Goal: Information Seeking & Learning: Learn about a topic

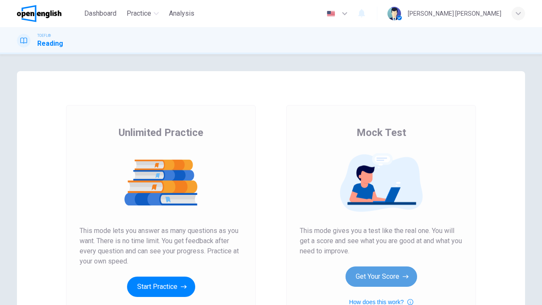
click at [394, 283] on button "Get Your Score" at bounding box center [382, 276] width 72 height 20
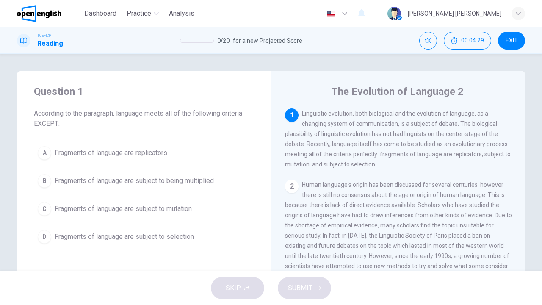
click at [127, 208] on span "Fragments of language are subject to mutation" at bounding box center [123, 209] width 137 height 10
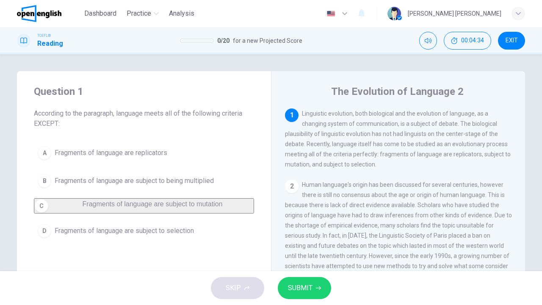
click at [293, 294] on button "SUBMIT" at bounding box center [304, 288] width 53 height 22
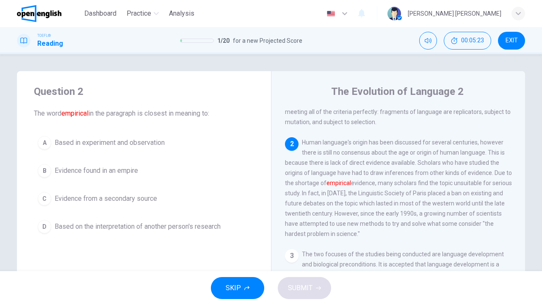
scroll to position [44, 0]
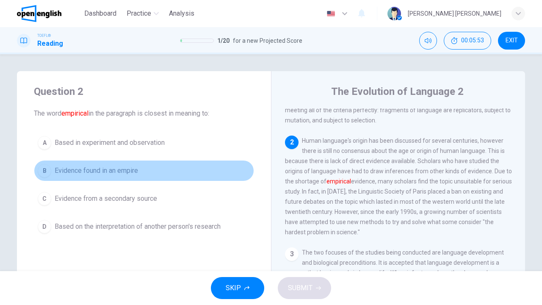
click at [89, 165] on button "B Evidence found in an empire" at bounding box center [144, 170] width 220 height 21
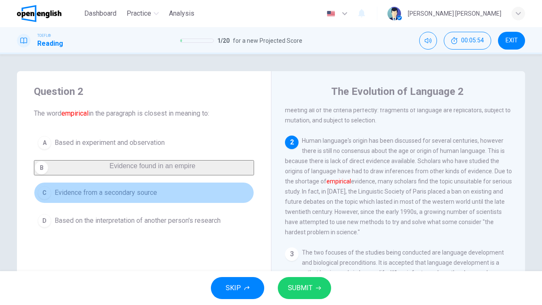
click at [90, 196] on span "Evidence from a secondary source" at bounding box center [106, 193] width 102 height 10
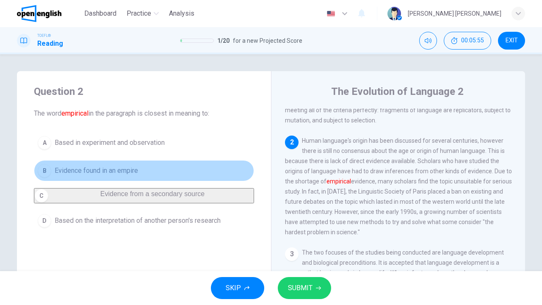
click at [94, 175] on button "B Evidence found in an empire" at bounding box center [144, 170] width 220 height 21
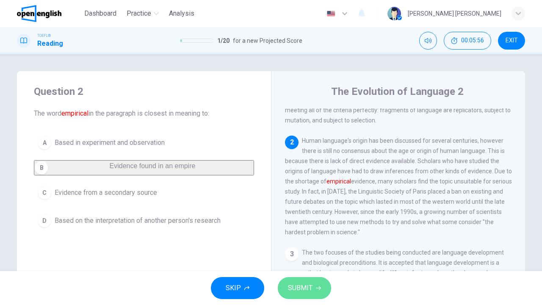
click at [303, 291] on span "SUBMIT" at bounding box center [300, 288] width 25 height 12
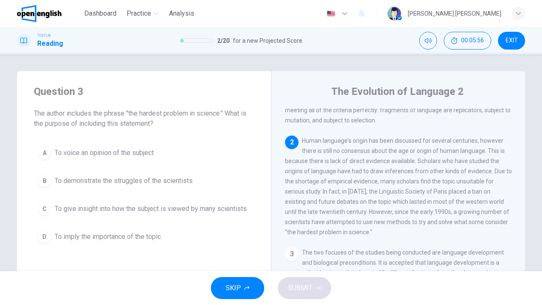
scroll to position [71, 0]
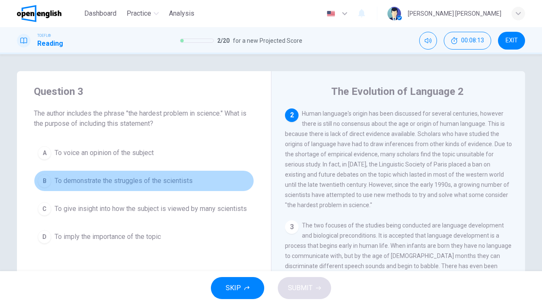
click at [166, 182] on span "To demonstrate the struggles of the scientists" at bounding box center [124, 181] width 138 height 10
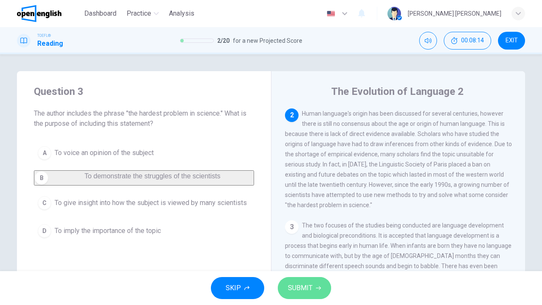
click at [318, 290] on icon "button" at bounding box center [318, 288] width 5 height 4
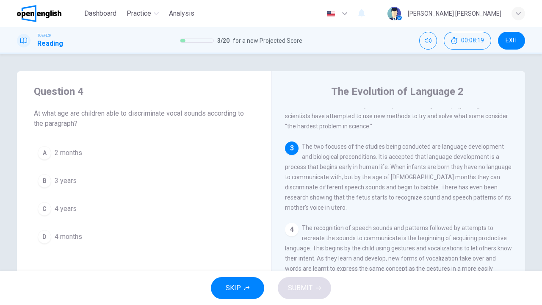
scroll to position [152, 0]
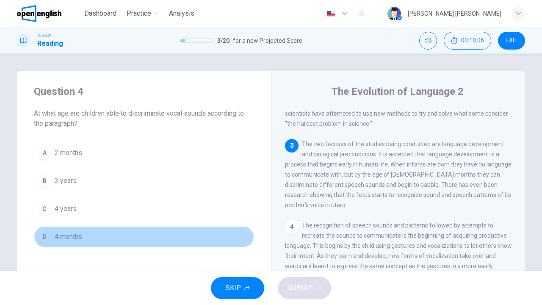
click at [71, 237] on span "4 months" at bounding box center [69, 237] width 28 height 10
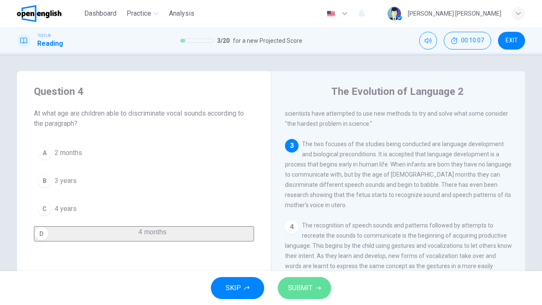
click at [297, 286] on span "SUBMIT" at bounding box center [300, 288] width 25 height 12
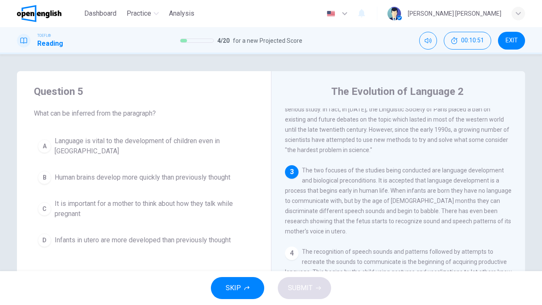
scroll to position [128, 0]
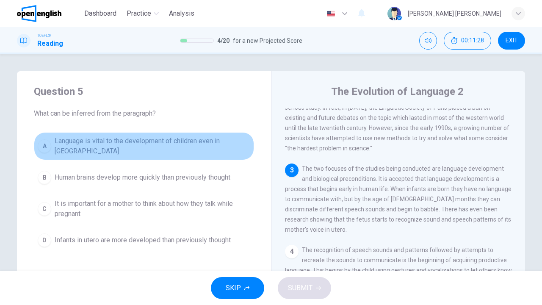
click at [130, 135] on button "A Language is vital to the development of children even in [GEOGRAPHIC_DATA]" at bounding box center [144, 146] width 220 height 28
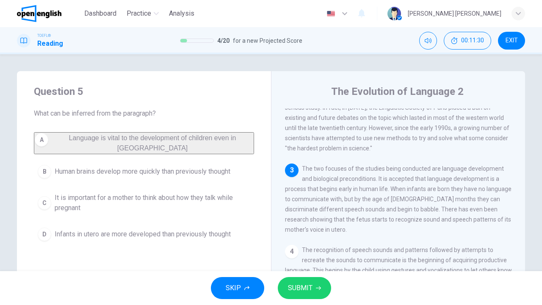
click at [301, 285] on span "SUBMIT" at bounding box center [300, 288] width 25 height 12
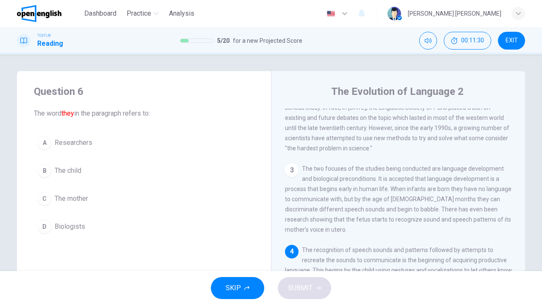
scroll to position [166, 0]
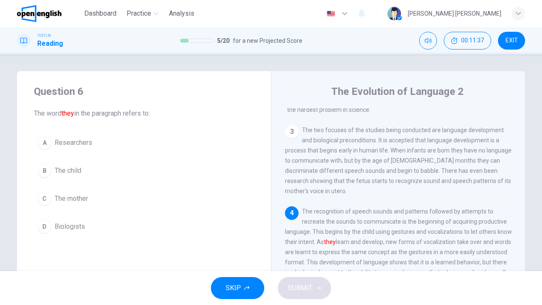
click at [458, 174] on div "3 The two focuses of the studies being conducted are language development and b…" at bounding box center [398, 160] width 227 height 71
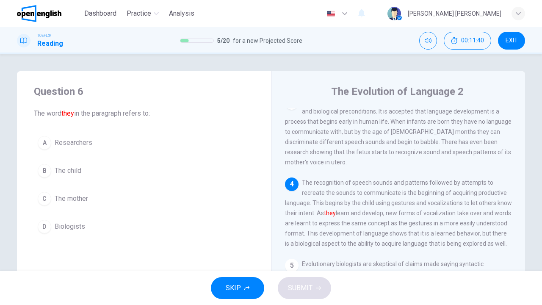
scroll to position [202, 0]
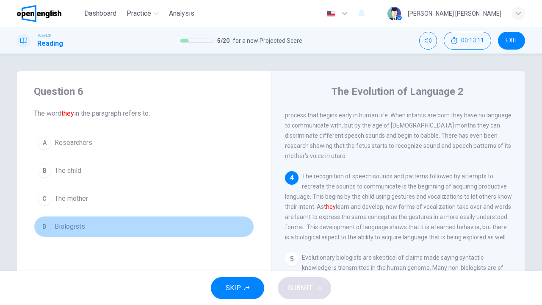
click at [44, 224] on div "D" at bounding box center [45, 227] width 14 height 14
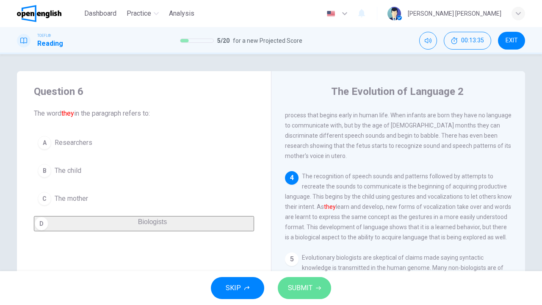
click at [313, 296] on button "SUBMIT" at bounding box center [304, 288] width 53 height 22
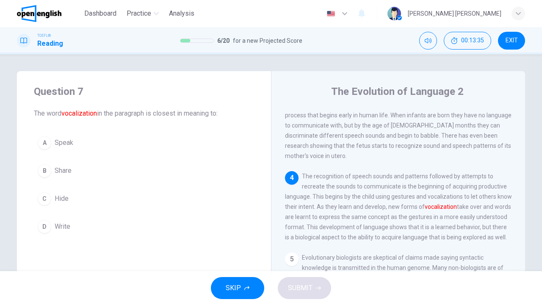
scroll to position [254, 0]
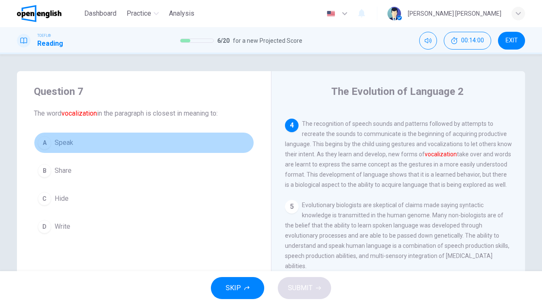
click at [67, 149] on button "A Speak" at bounding box center [144, 142] width 220 height 21
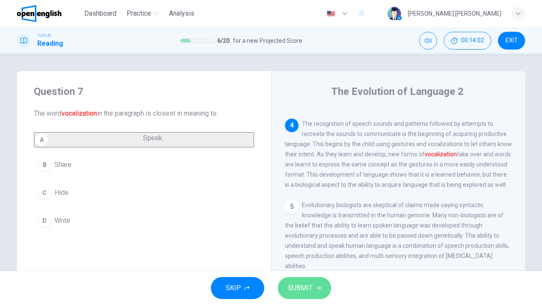
click at [319, 291] on button "SUBMIT" at bounding box center [304, 288] width 53 height 22
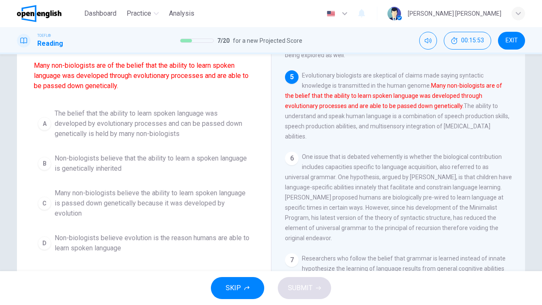
scroll to position [78, 0]
click at [136, 117] on span "The belief that the ability to learn spoken language was developed by evolution…" at bounding box center [153, 124] width 196 height 30
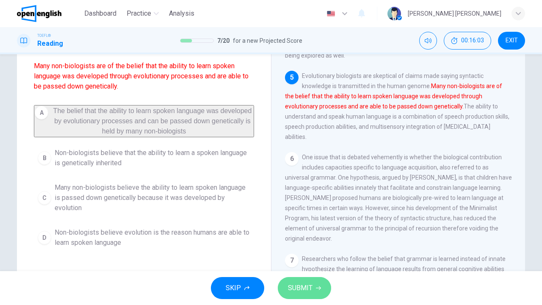
click at [293, 291] on span "SUBMIT" at bounding box center [300, 288] width 25 height 12
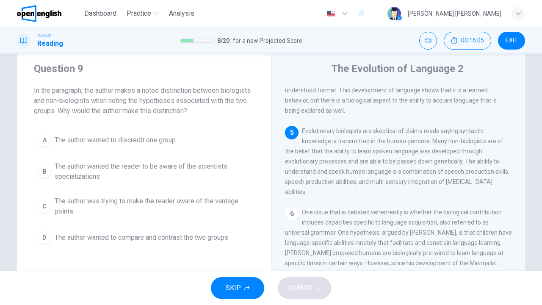
scroll to position [14, 0]
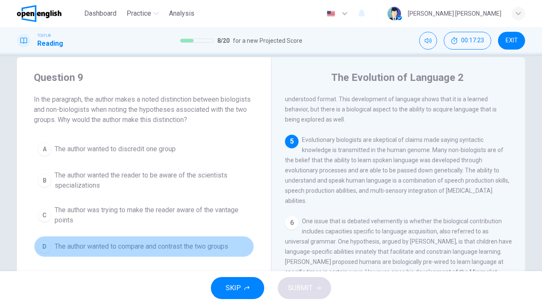
click at [130, 247] on span "The author wanted to compare and contrast the two groups" at bounding box center [142, 246] width 174 height 10
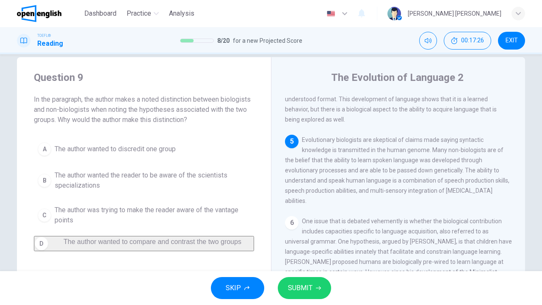
click at [312, 295] on button "SUBMIT" at bounding box center [304, 288] width 53 height 22
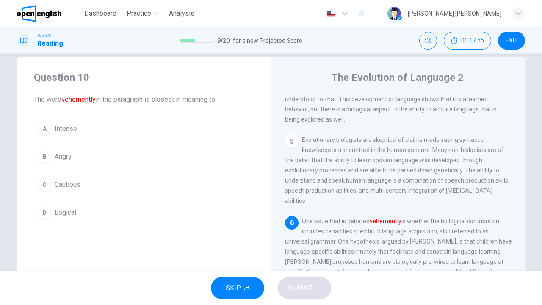
click at [53, 130] on button "A Intense" at bounding box center [144, 128] width 220 height 21
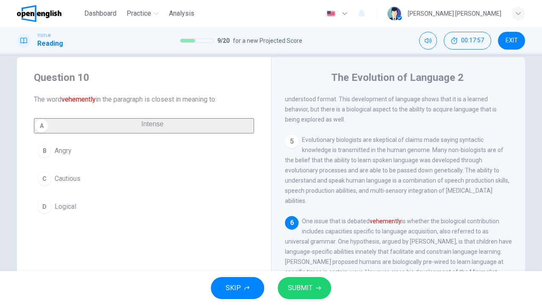
click at [314, 289] on button "SUBMIT" at bounding box center [304, 288] width 53 height 22
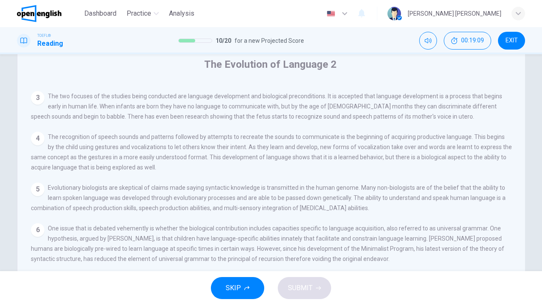
scroll to position [111, 0]
click at [464, 297] on input at bounding box center [435, 301] width 58 height 8
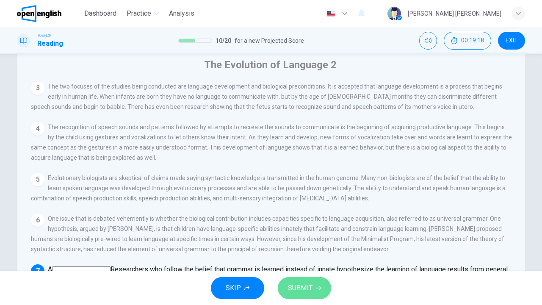
click at [313, 285] on button "SUBMIT" at bounding box center [304, 288] width 53 height 22
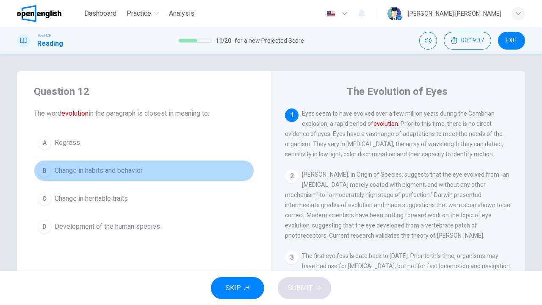
click at [115, 170] on span "Change in habits and behavior" at bounding box center [99, 171] width 88 height 10
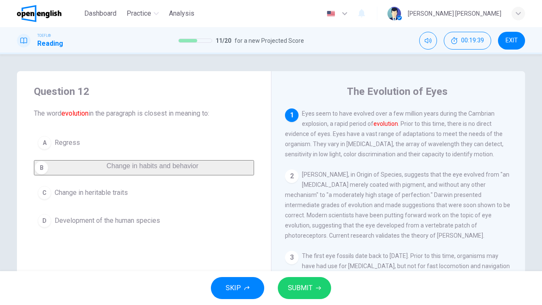
click at [293, 280] on button "SUBMIT" at bounding box center [304, 288] width 53 height 22
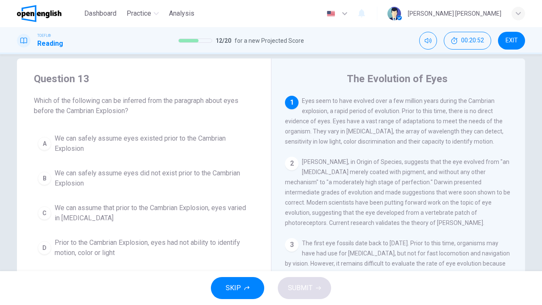
scroll to position [14, 0]
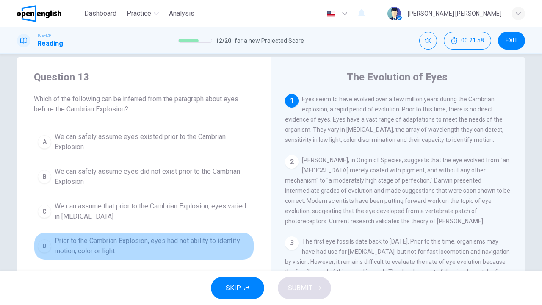
click at [194, 239] on span "Prior to the Cambrian Explosion, eyes had not ability to identify motion, color…" at bounding box center [153, 246] width 196 height 20
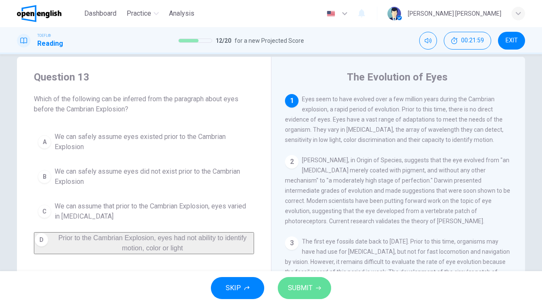
click at [305, 282] on span "SUBMIT" at bounding box center [300, 288] width 25 height 12
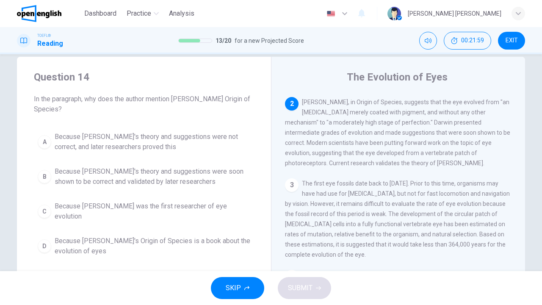
scroll to position [61, 0]
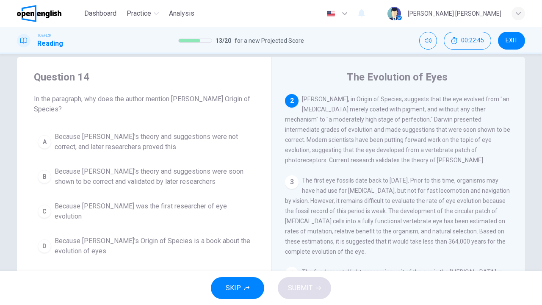
click at [165, 215] on button "C Because [PERSON_NAME] was the first researcher of eye evolution" at bounding box center [144, 211] width 220 height 28
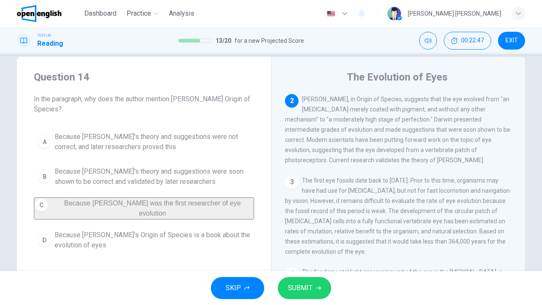
click at [310, 296] on button "SUBMIT" at bounding box center [304, 288] width 53 height 22
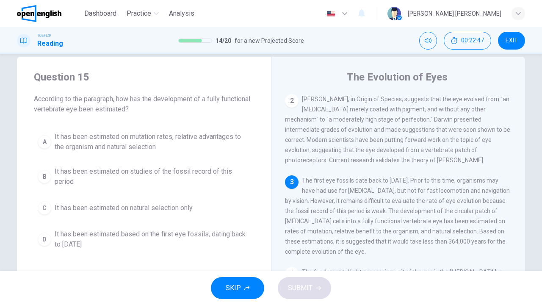
scroll to position [65, 0]
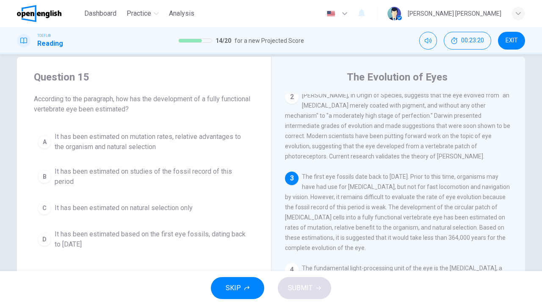
click at [160, 231] on span "It has been estimated based on the first eye fossils, dating back to [DATE]" at bounding box center [153, 239] width 196 height 20
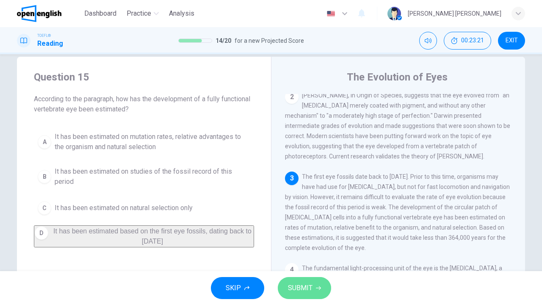
click at [301, 289] on span "SUBMIT" at bounding box center [300, 288] width 25 height 12
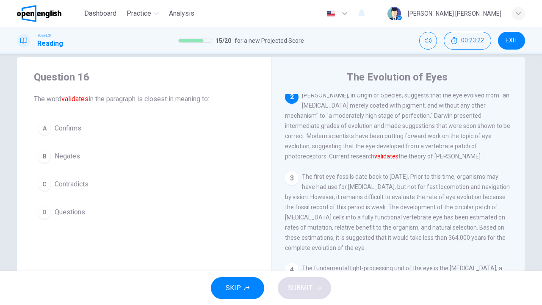
scroll to position [61, 0]
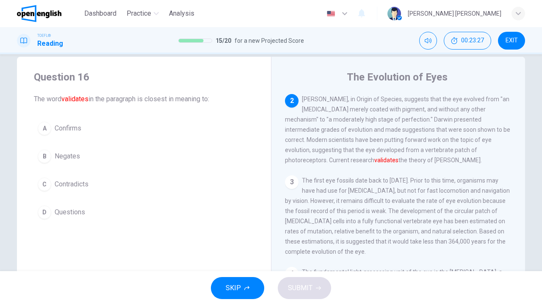
click at [74, 131] on span "Confirms" at bounding box center [68, 128] width 27 height 10
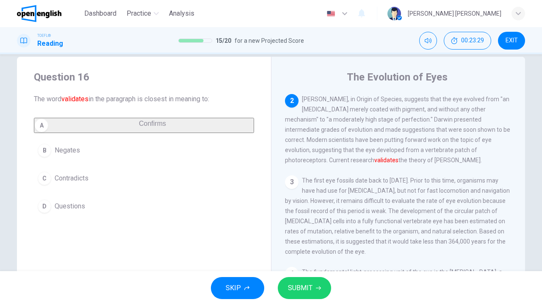
click at [326, 284] on button "SUBMIT" at bounding box center [304, 288] width 53 height 22
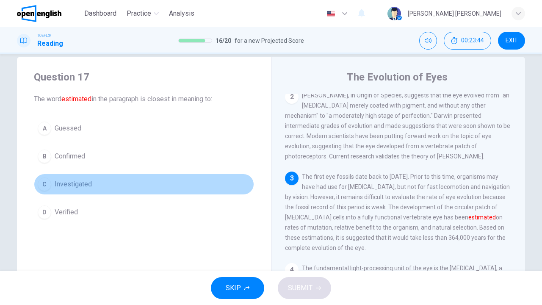
click at [88, 187] on span "Investigated" at bounding box center [73, 184] width 37 height 10
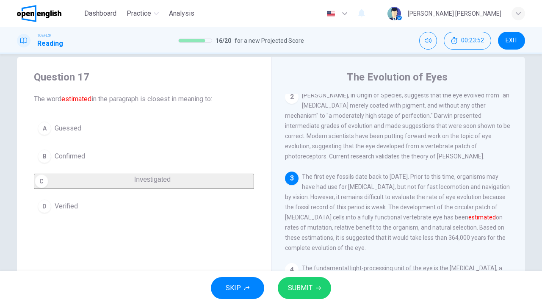
click at [104, 133] on button "A Guessed" at bounding box center [144, 128] width 220 height 21
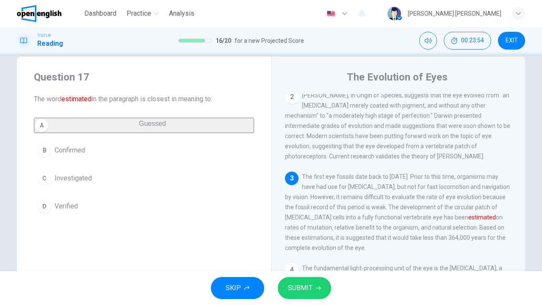
click at [296, 299] on div "SKIP SUBMIT" at bounding box center [271, 288] width 542 height 34
click at [299, 289] on span "SUBMIT" at bounding box center [300, 288] width 25 height 12
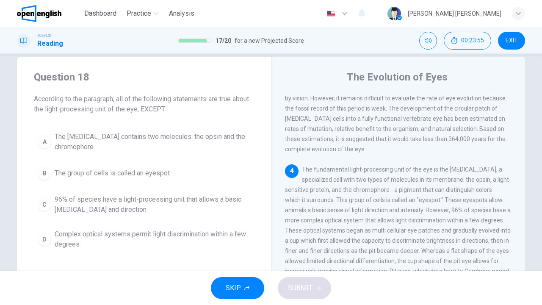
scroll to position [197, 0]
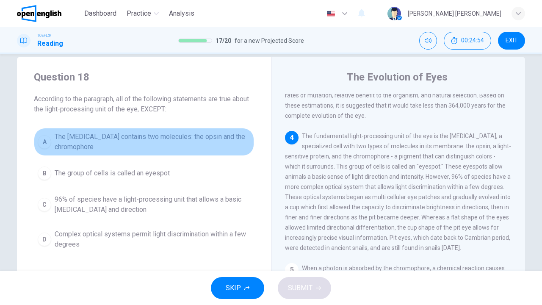
click at [152, 144] on span "The [MEDICAL_DATA] contains two molecules: the opsin and the chromophore" at bounding box center [153, 142] width 196 height 20
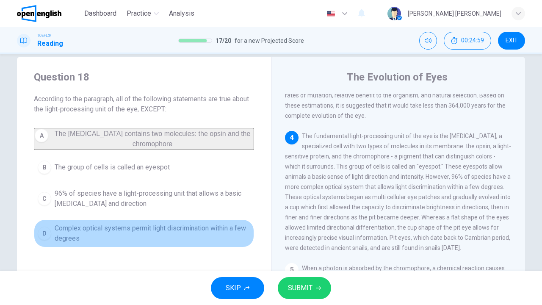
click at [147, 241] on span "Complex optical systems permit light discrimination within a few degrees" at bounding box center [153, 233] width 196 height 20
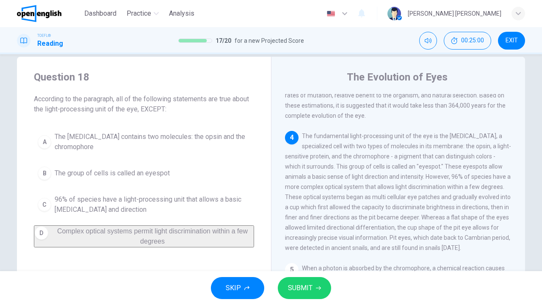
click at [287, 286] on button "SUBMIT" at bounding box center [304, 288] width 53 height 22
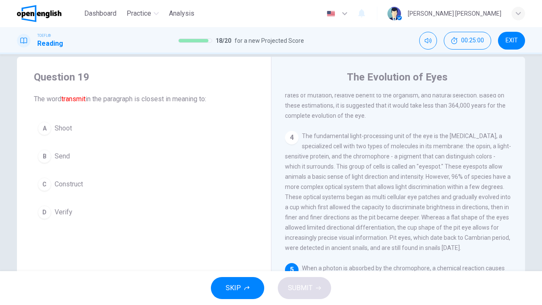
scroll to position [288, 0]
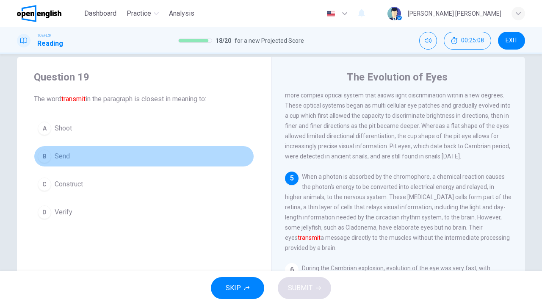
click at [50, 161] on button "B Send" at bounding box center [144, 156] width 220 height 21
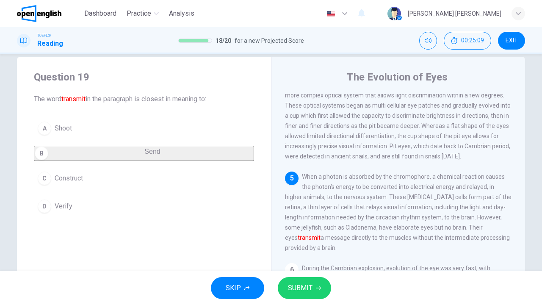
click at [292, 286] on span "SUBMIT" at bounding box center [300, 288] width 25 height 12
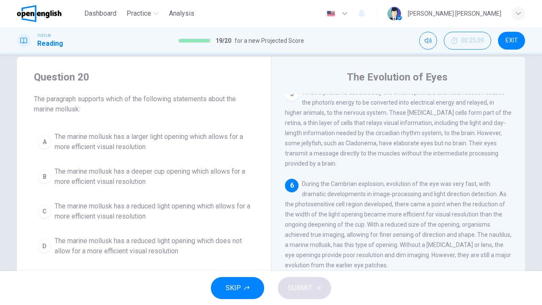
scroll to position [387, 0]
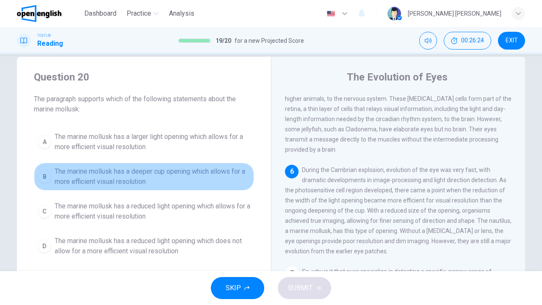
click at [99, 177] on span "The marine mollusk has a deeper cup opening which allows for a more efficient v…" at bounding box center [153, 176] width 196 height 20
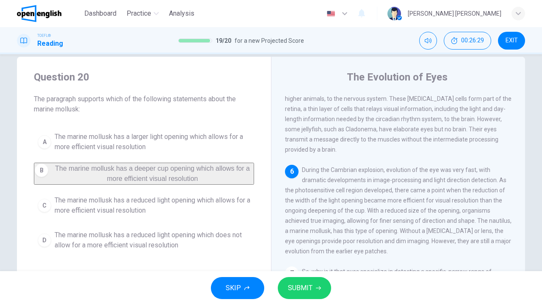
click at [301, 290] on span "SUBMIT" at bounding box center [300, 288] width 25 height 12
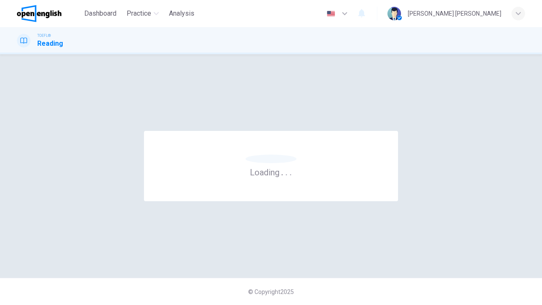
scroll to position [0, 0]
